Goal: Task Accomplishment & Management: Manage account settings

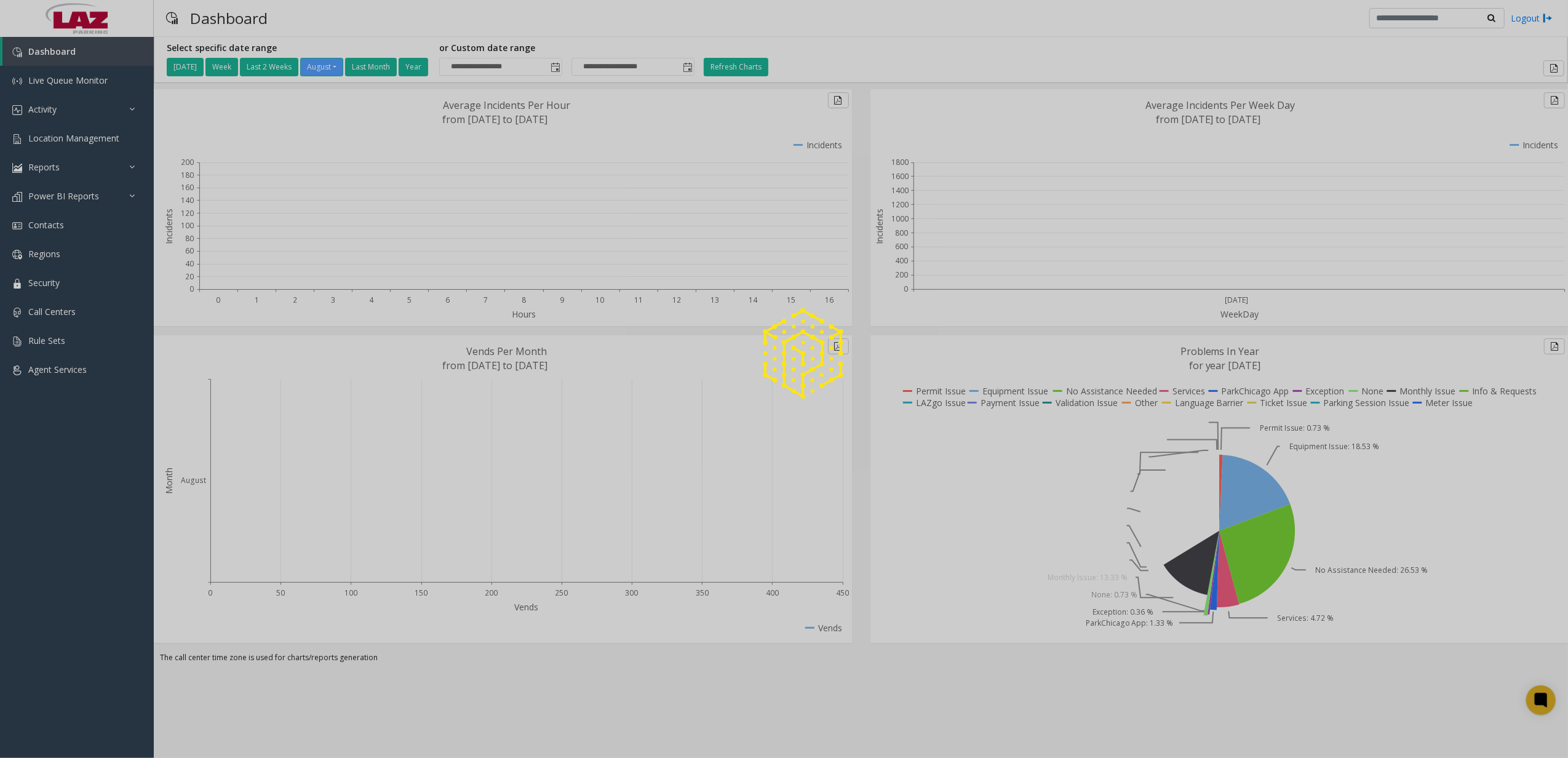
click at [96, 111] on div at bounding box center [784, 379] width 1568 height 758
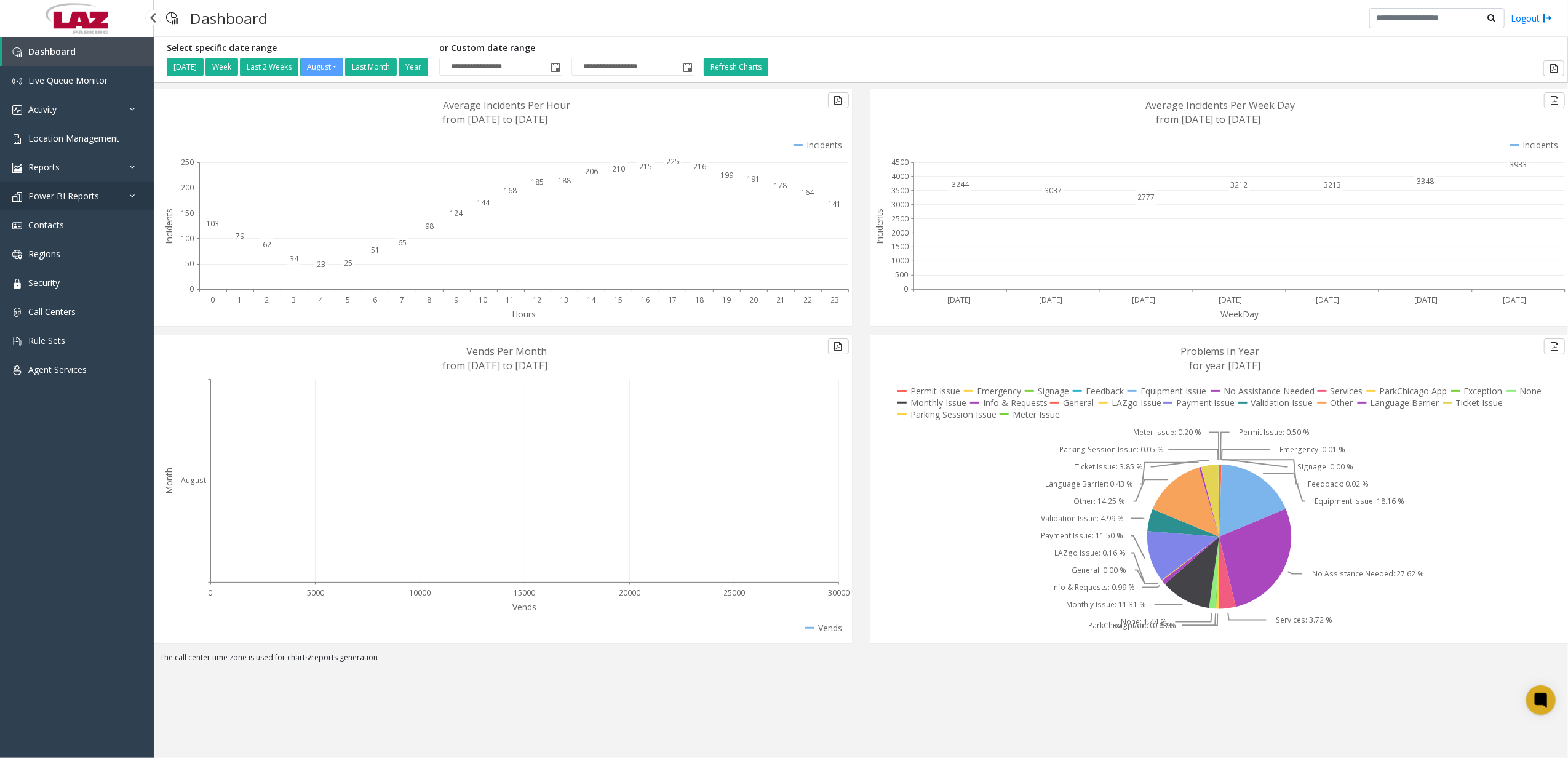
click at [98, 198] on link "Power BI Reports" at bounding box center [77, 196] width 154 height 29
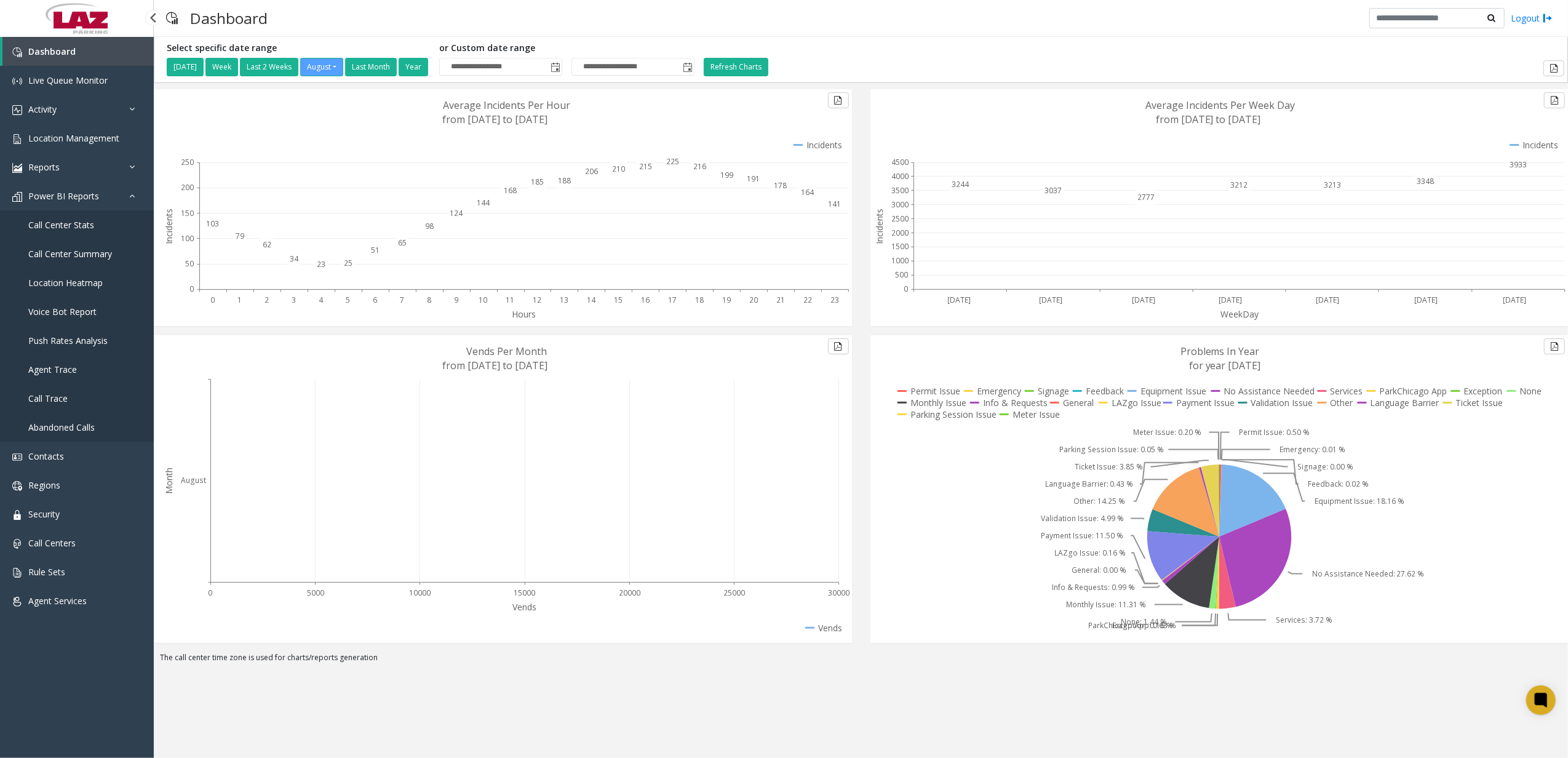
click at [107, 286] on link "Location Heatmap" at bounding box center [77, 282] width 154 height 29
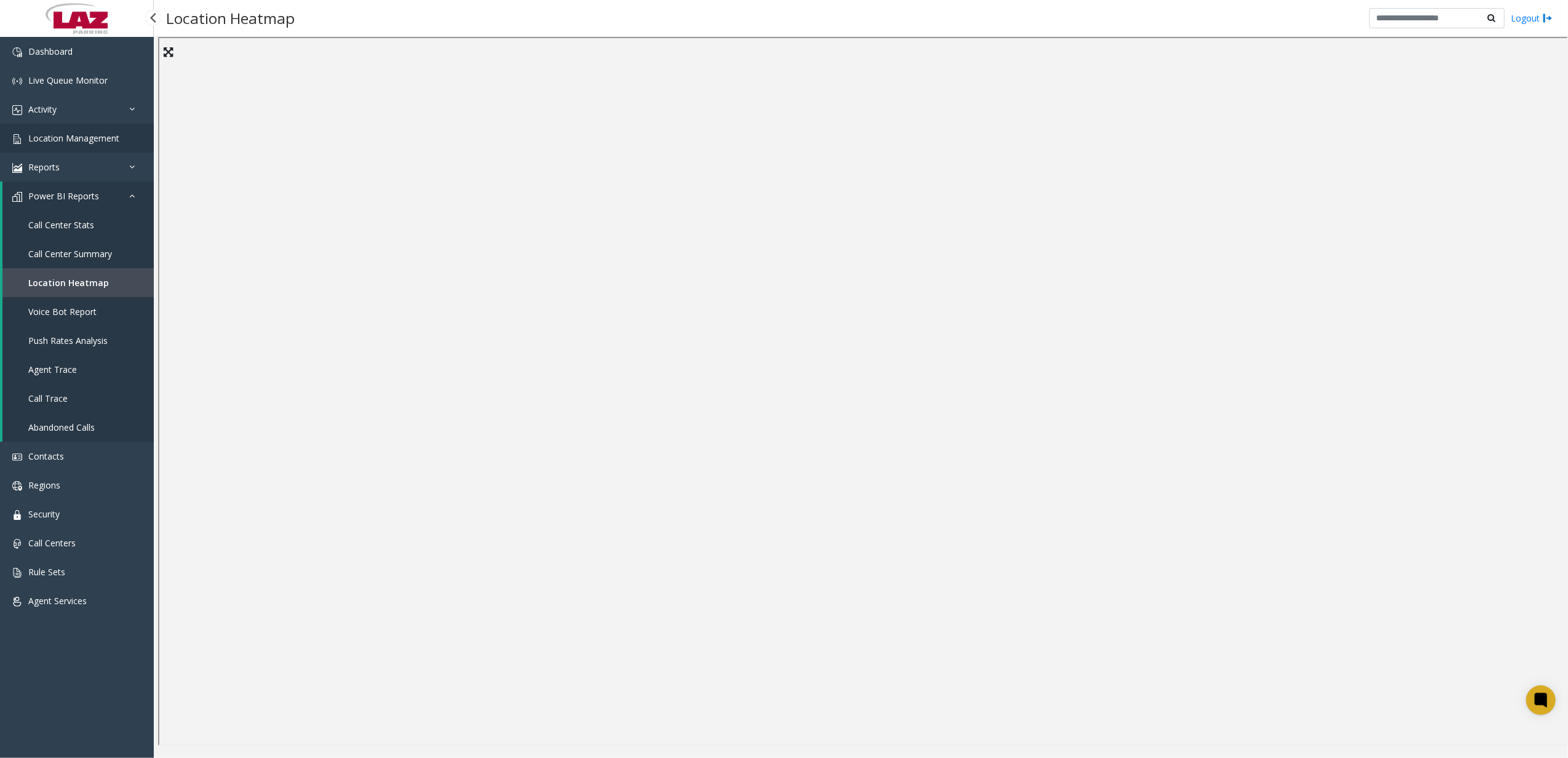
click at [106, 132] on span "Location Management" at bounding box center [74, 138] width 91 height 12
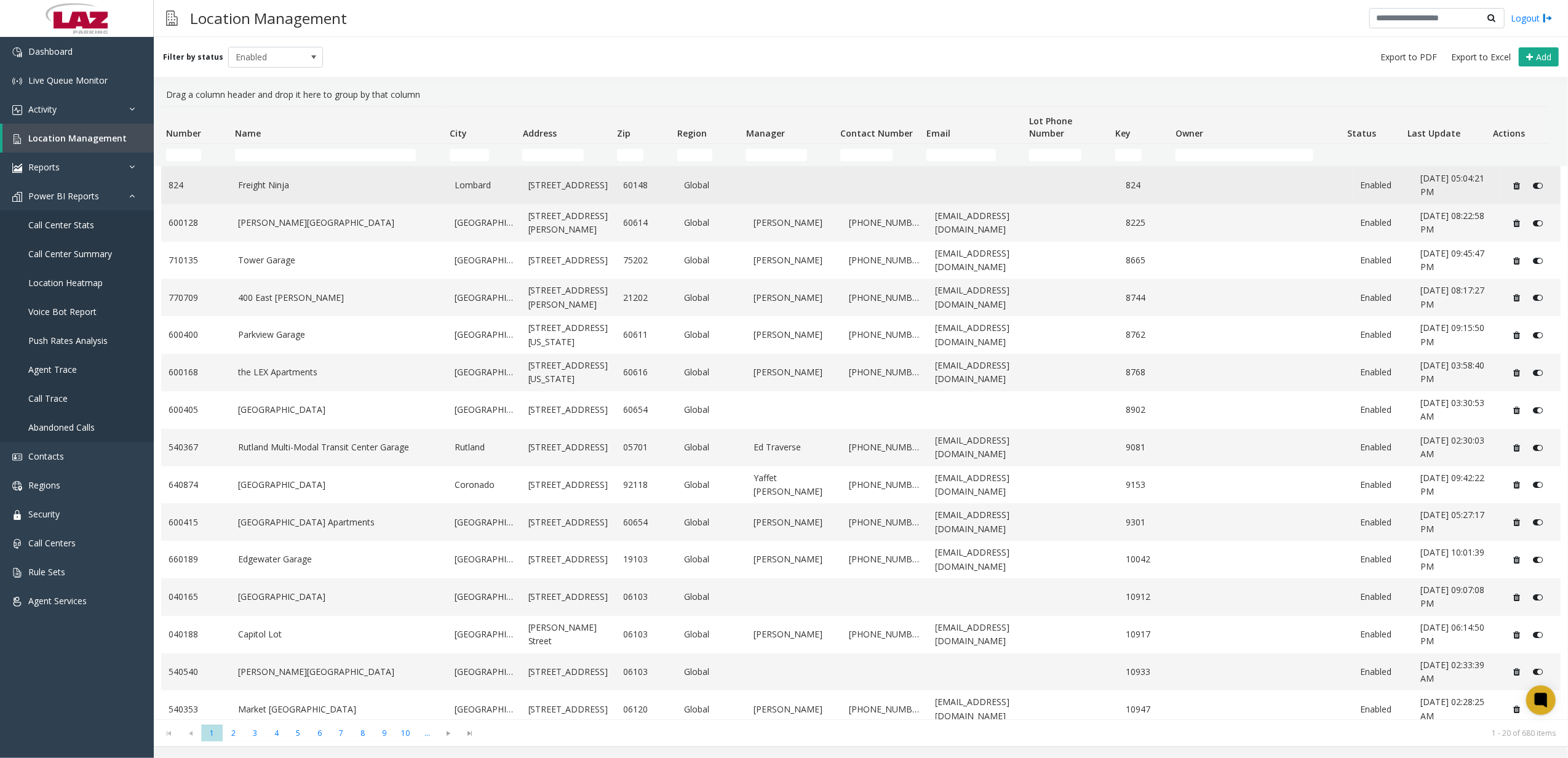
click at [565, 180] on link "[STREET_ADDRESS]" at bounding box center [569, 185] width 81 height 13
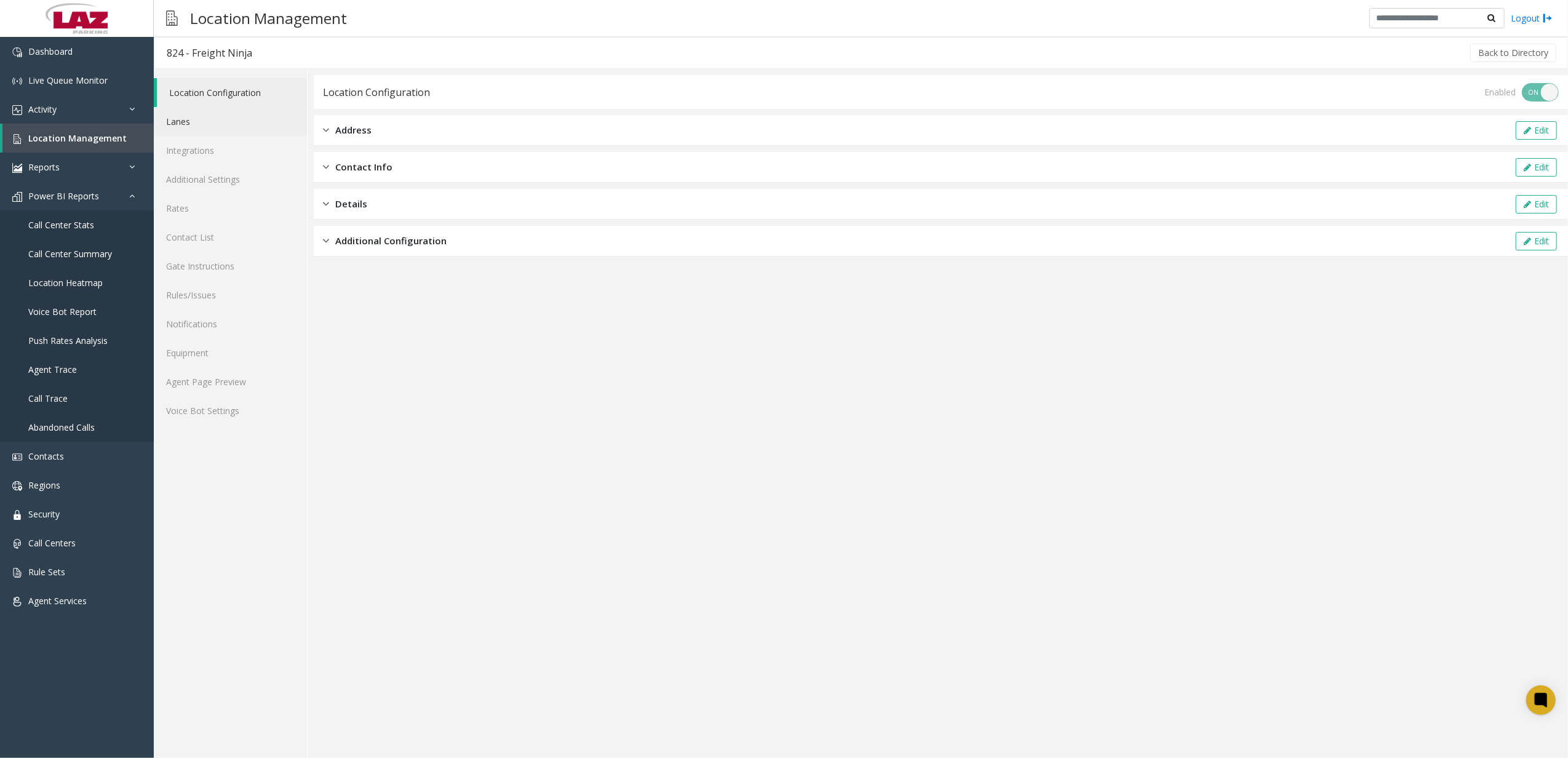
click at [229, 126] on link "Lanes" at bounding box center [230, 121] width 153 height 29
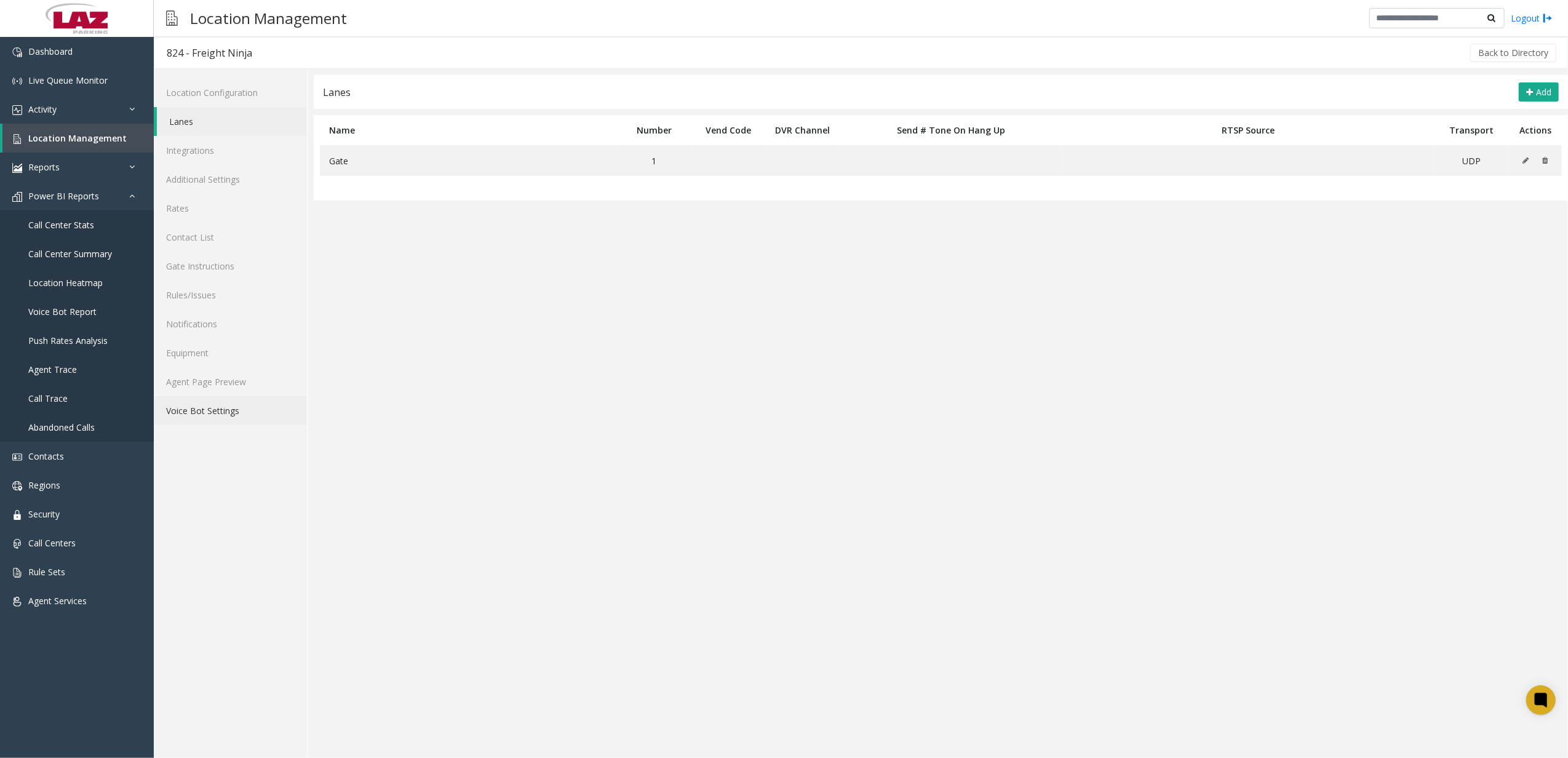
click at [263, 404] on link "Voice Bot Settings" at bounding box center [230, 410] width 153 height 29
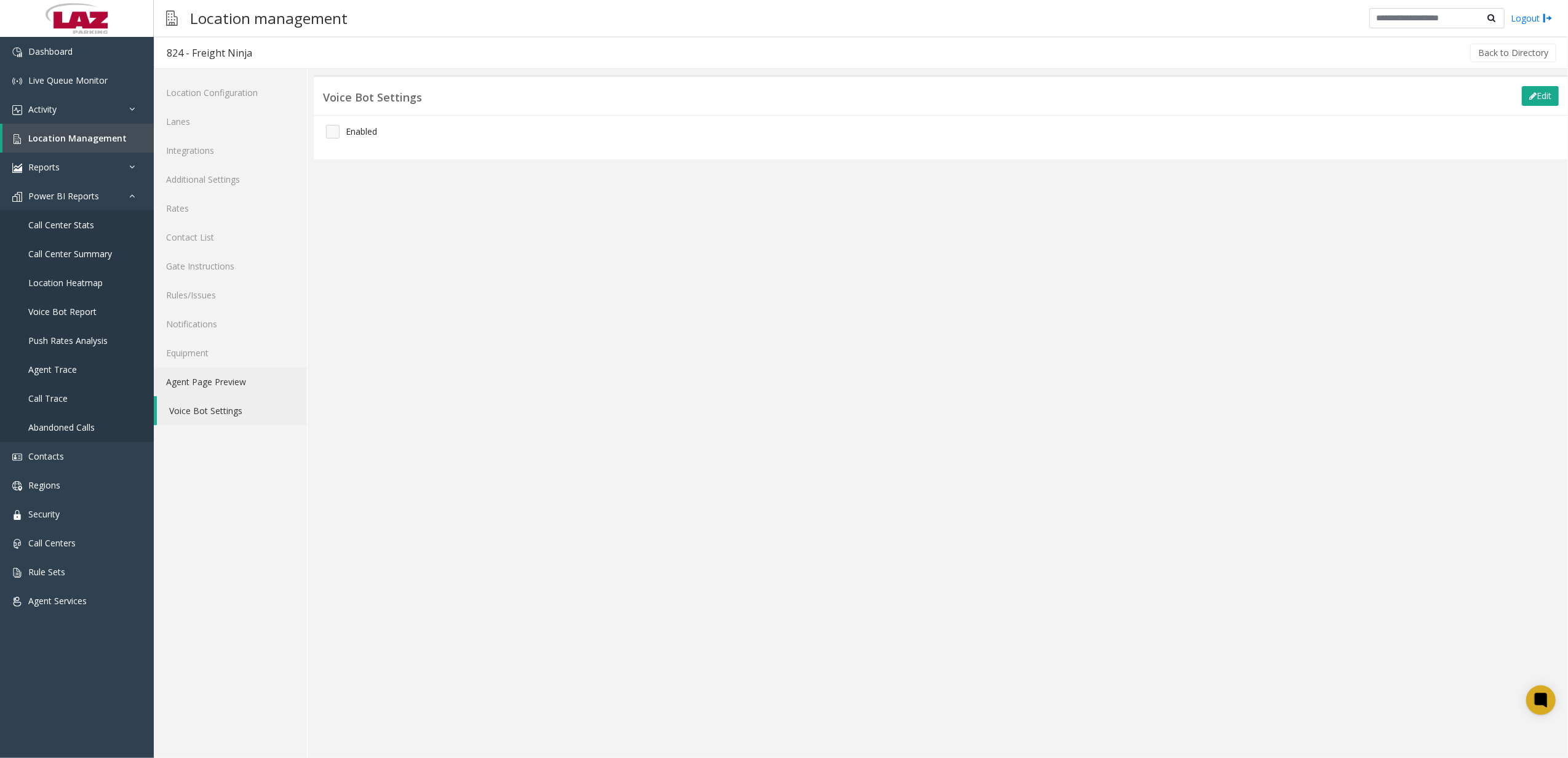
click at [264, 390] on link "Agent Page Preview" at bounding box center [230, 381] width 153 height 29
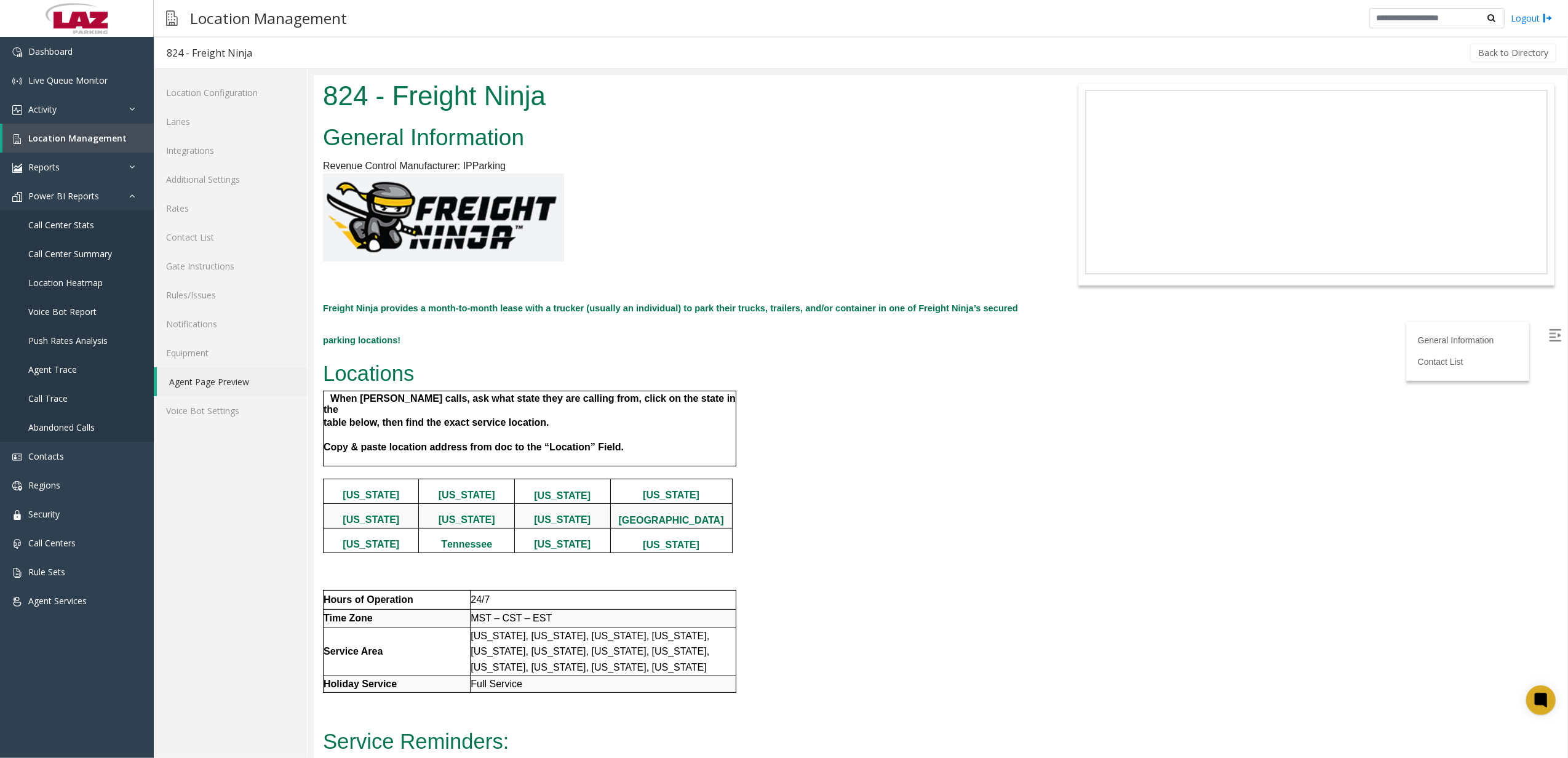
click at [437, 293] on h2 "Freight Ninja provides a month-to-month lease with a trucker (usually an indivi…" at bounding box center [678, 320] width 712 height 64
click at [440, 316] on h2 "Freight Ninja provides a month-to-month lease with a trucker (usually an indivi…" at bounding box center [678, 320] width 712 height 64
click at [445, 309] on b "Freight Ninja provides a month-to-month lease with a trucker (usually an indivi…" at bounding box center [669, 323] width 695 height 42
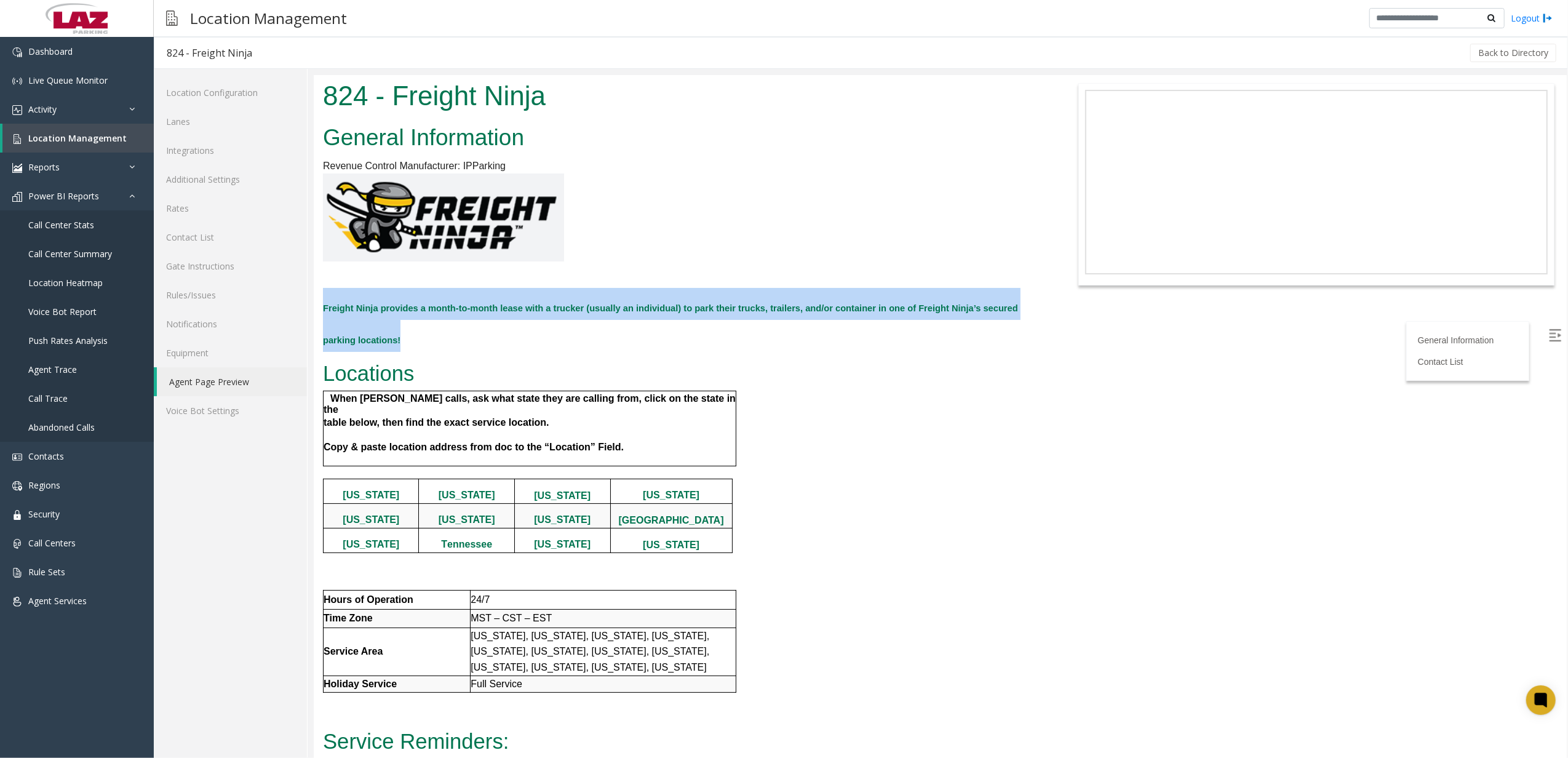
click at [445, 309] on b "Freight Ninja provides a month-to-month lease with a trucker (usually an indivi…" at bounding box center [669, 323] width 695 height 42
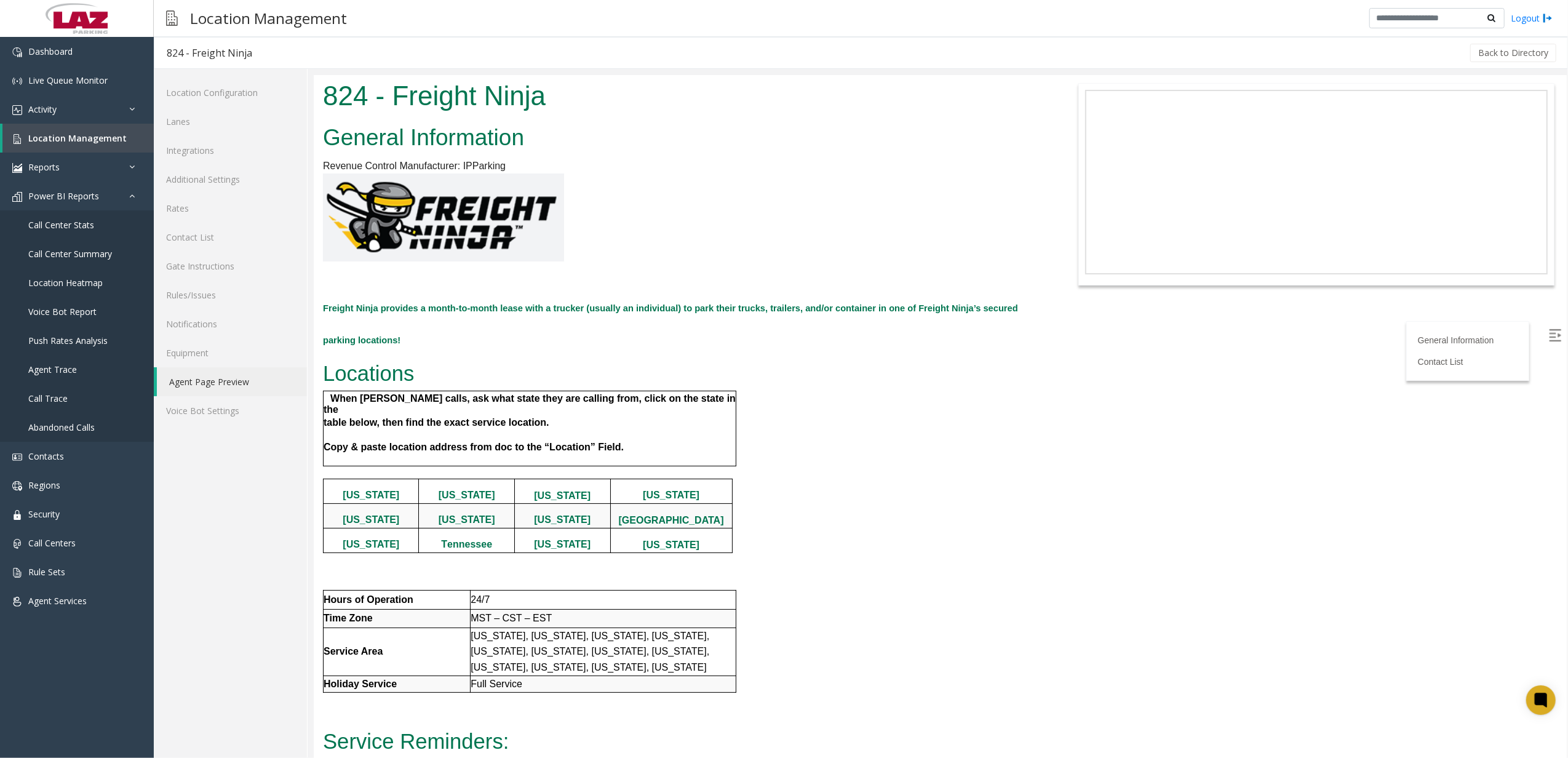
drag, startPoint x: 445, startPoint y: 309, endPoint x: 913, endPoint y: 434, distance: 484.4
click at [913, 434] on div "General Information Revenue Control Manufacturer: IPParking Freight Ninja provi…" at bounding box center [678, 474] width 731 height 710
click at [219, 116] on link "Lanes" at bounding box center [230, 121] width 153 height 29
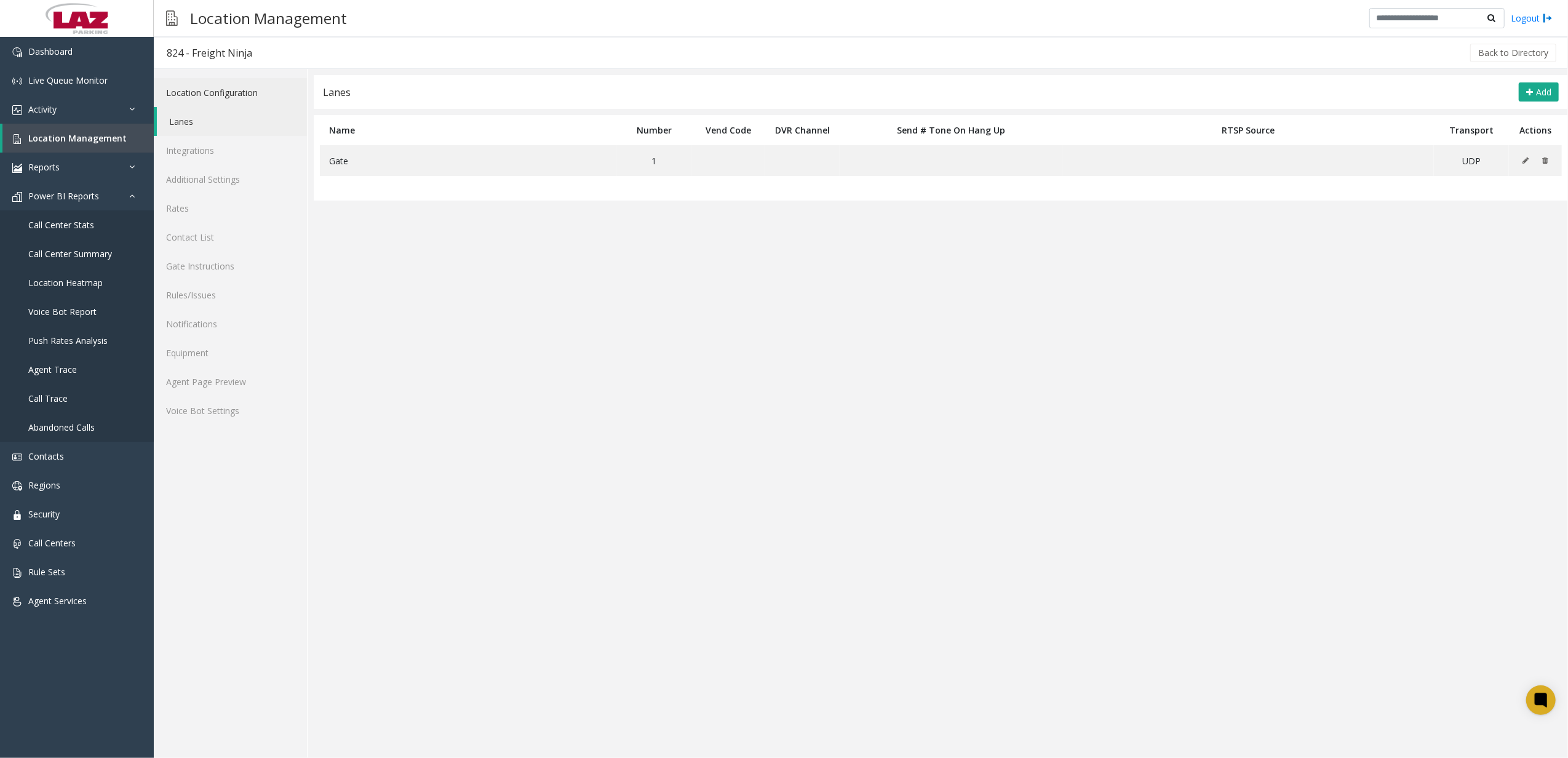
click at [224, 94] on link "Location Configuration" at bounding box center [230, 92] width 153 height 29
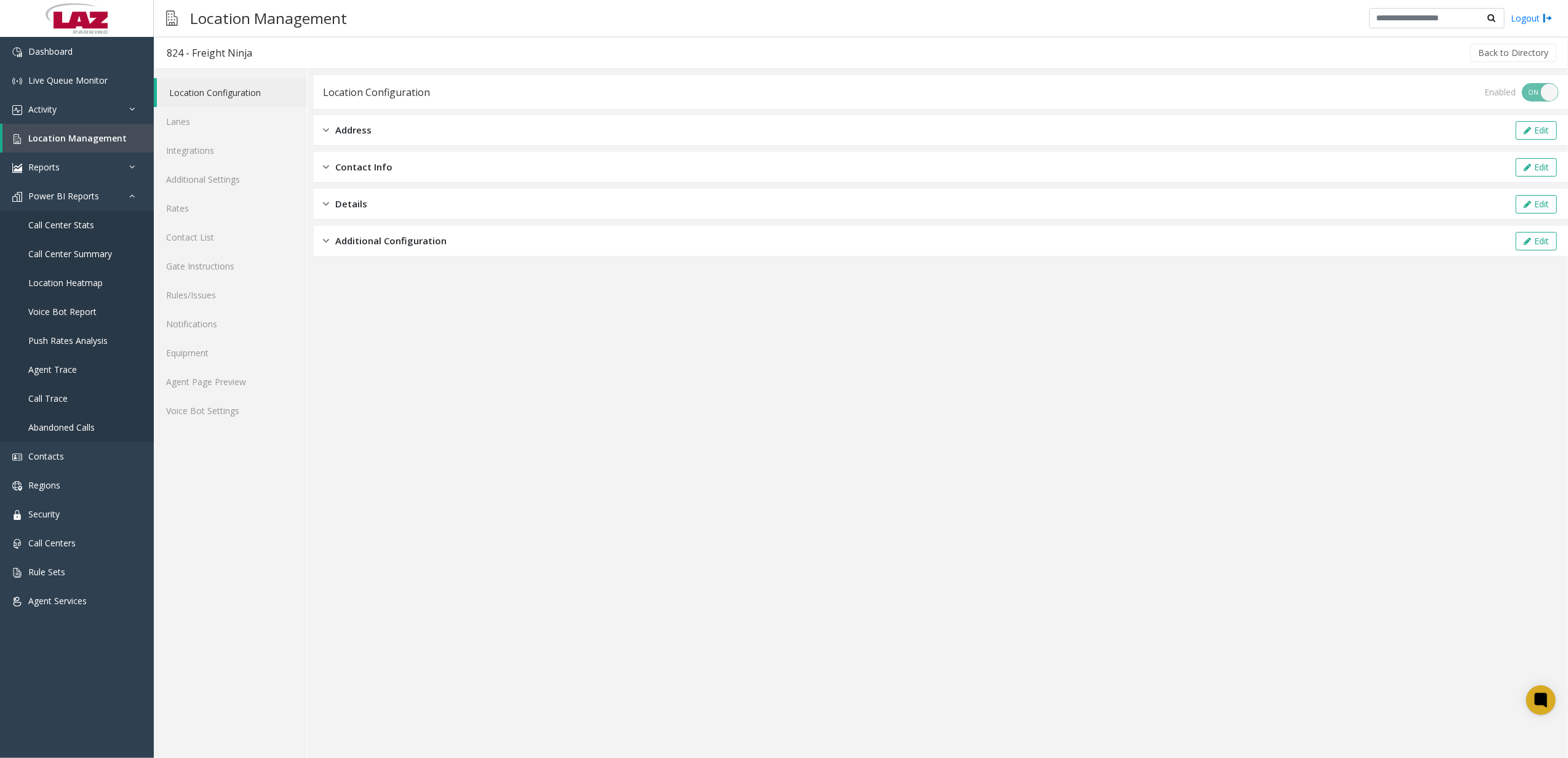
click at [255, 427] on div "Location Configuration Lanes Integrations Additional Settings Rates Contact Lis…" at bounding box center [231, 413] width 154 height 689
click at [262, 365] on link "Equipment" at bounding box center [230, 352] width 153 height 29
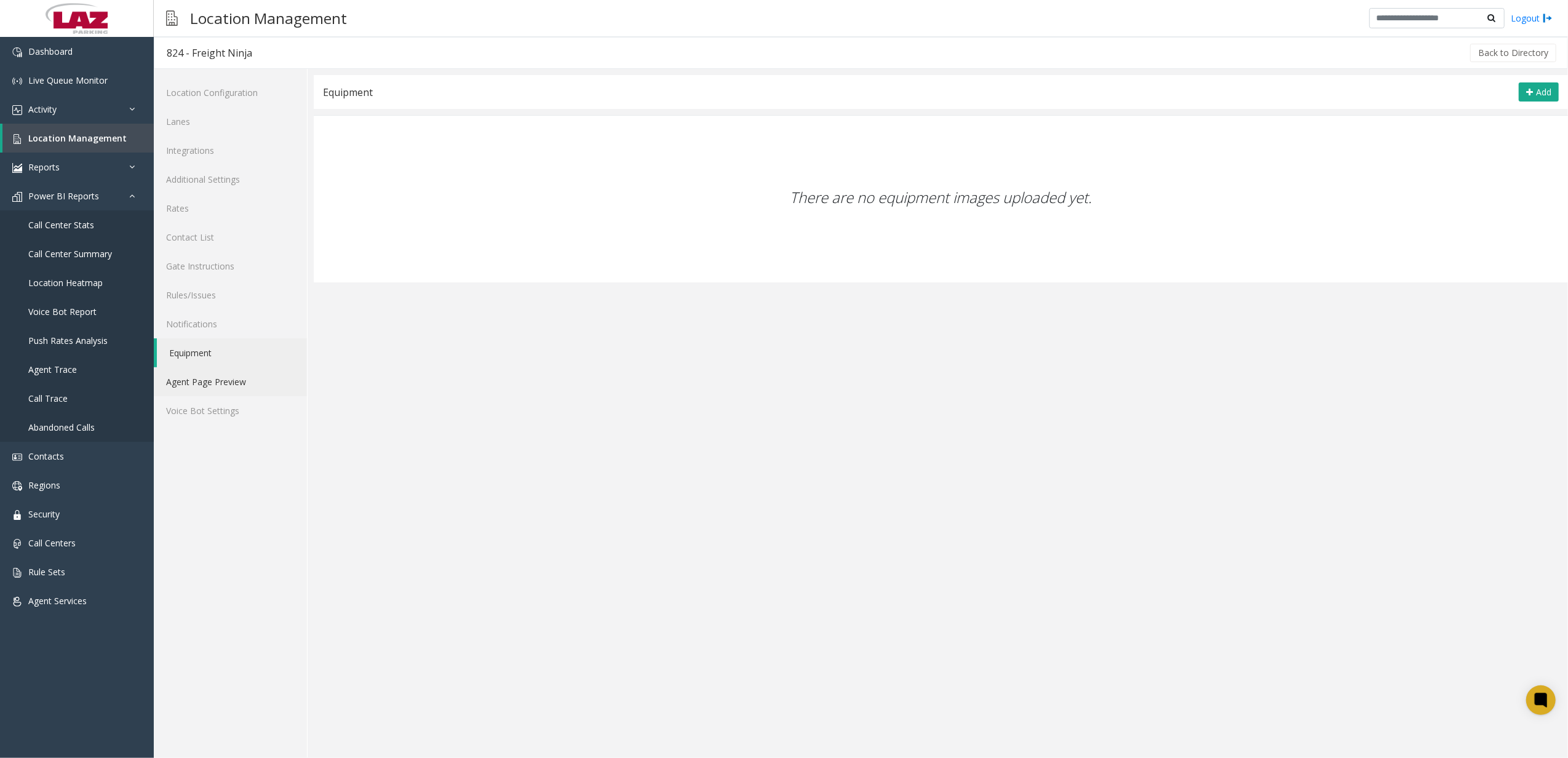
click at [278, 390] on link "Agent Page Preview" at bounding box center [230, 381] width 153 height 29
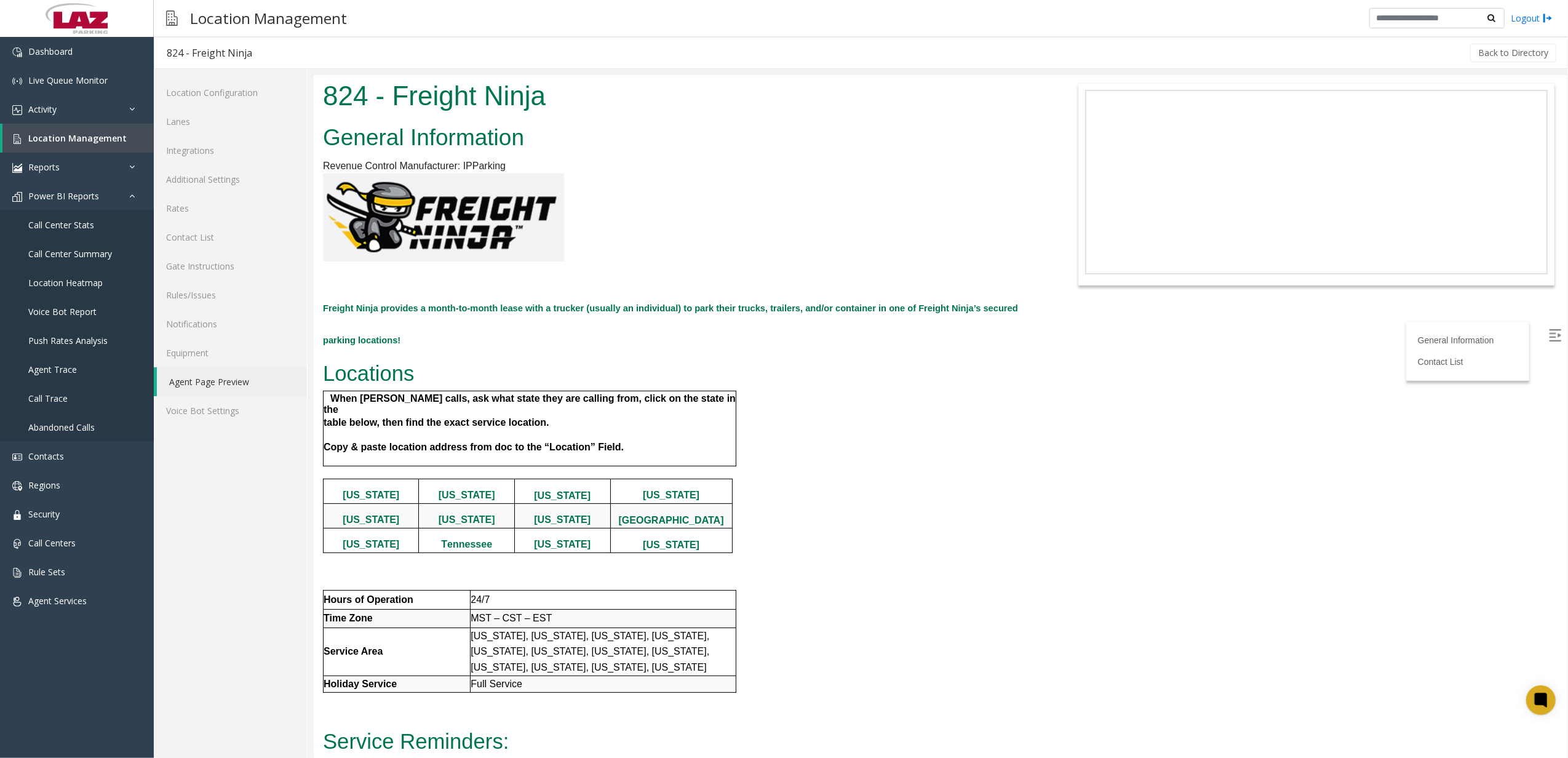
click at [542, 316] on h2 "Freight Ninja provides a month-to-month lease with a trucker (usually an indivi…" at bounding box center [678, 320] width 712 height 64
click at [574, 297] on h2 "Freight Ninja provides a month-to-month lease with a trucker (usually an indivi…" at bounding box center [678, 320] width 712 height 64
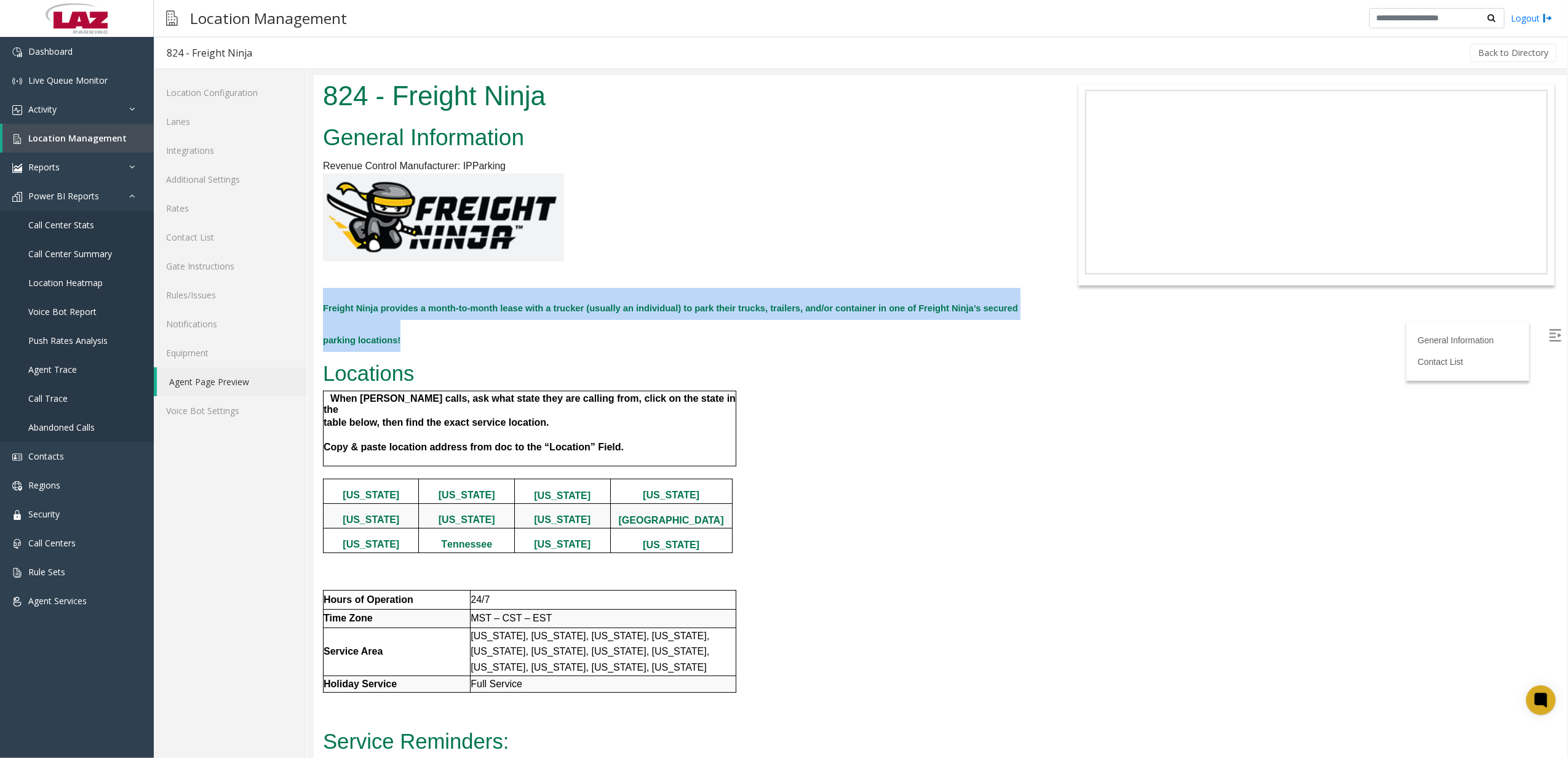
click at [574, 297] on h2 "Freight Ninja provides a month-to-month lease with a trucker (usually an indivi…" at bounding box center [678, 320] width 712 height 64
drag, startPoint x: 574, startPoint y: 297, endPoint x: 601, endPoint y: 350, distance: 59.5
click at [601, 350] on h2 "Freight Ninja provides a month-to-month lease with a trucker (usually an indivi…" at bounding box center [678, 320] width 712 height 64
